Goal: Go to known website: Go to known website

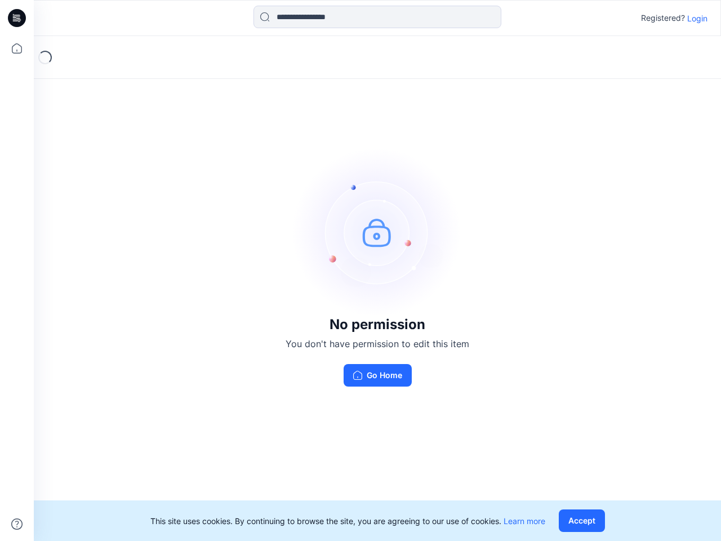
click at [361, 270] on img at bounding box center [377, 232] width 169 height 169
click at [17, 18] on icon at bounding box center [18, 18] width 5 height 1
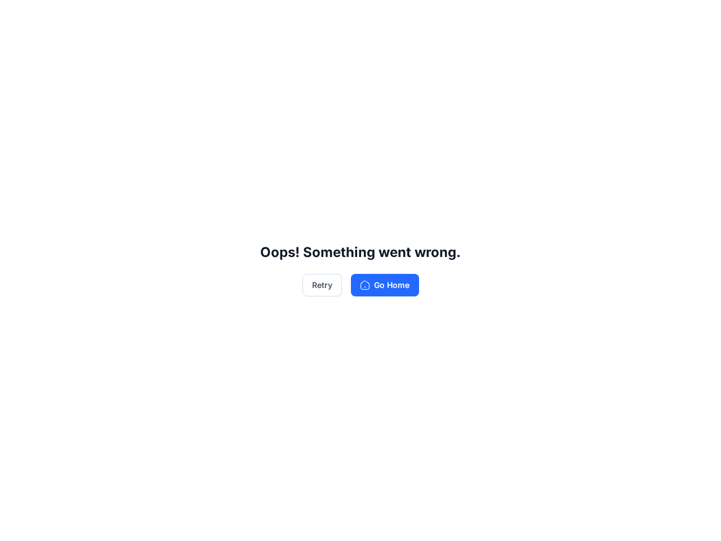
click at [17, 48] on div "Oops! Something went wrong. Retry Go Home" at bounding box center [360, 270] width 721 height 541
click at [17, 524] on div "Oops! Something went wrong. Retry Go Home" at bounding box center [360, 270] width 721 height 541
click at [378, 17] on div "Oops! Something went wrong. Retry Go Home" at bounding box center [360, 270] width 721 height 541
click at [698, 18] on div "Oops! Something went wrong. Retry Go Home" at bounding box center [360, 270] width 721 height 541
click at [584, 521] on div "Oops! Something went wrong. Retry Go Home" at bounding box center [360, 270] width 721 height 541
